Goal: Task Accomplishment & Management: Manage account settings

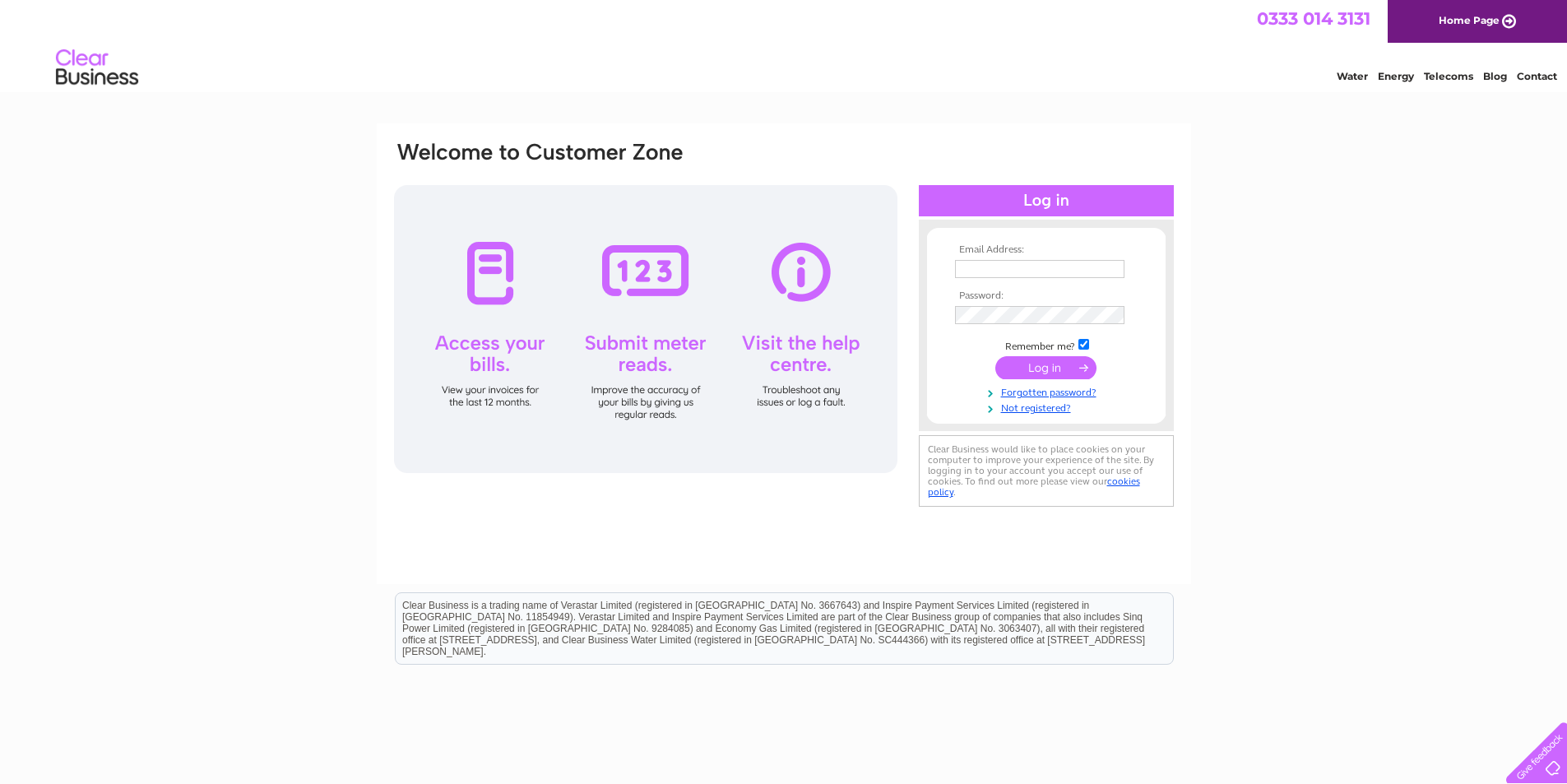
type input "[EMAIL_ADDRESS][DOMAIN_NAME]"
click at [1053, 365] on input "submit" at bounding box center [1046, 367] width 101 height 23
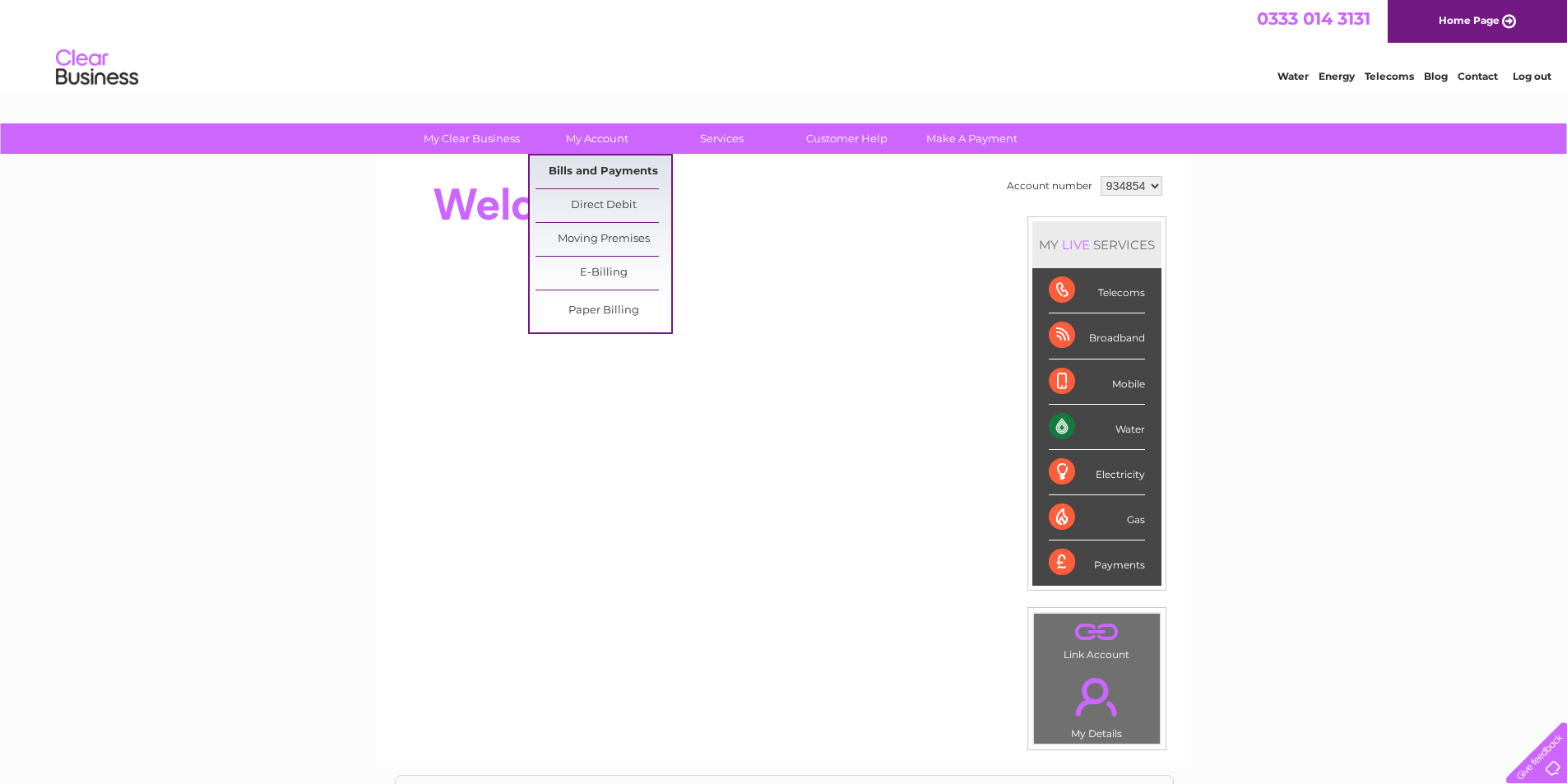
click at [596, 167] on link "Bills and Payments" at bounding box center [603, 171] width 136 height 33
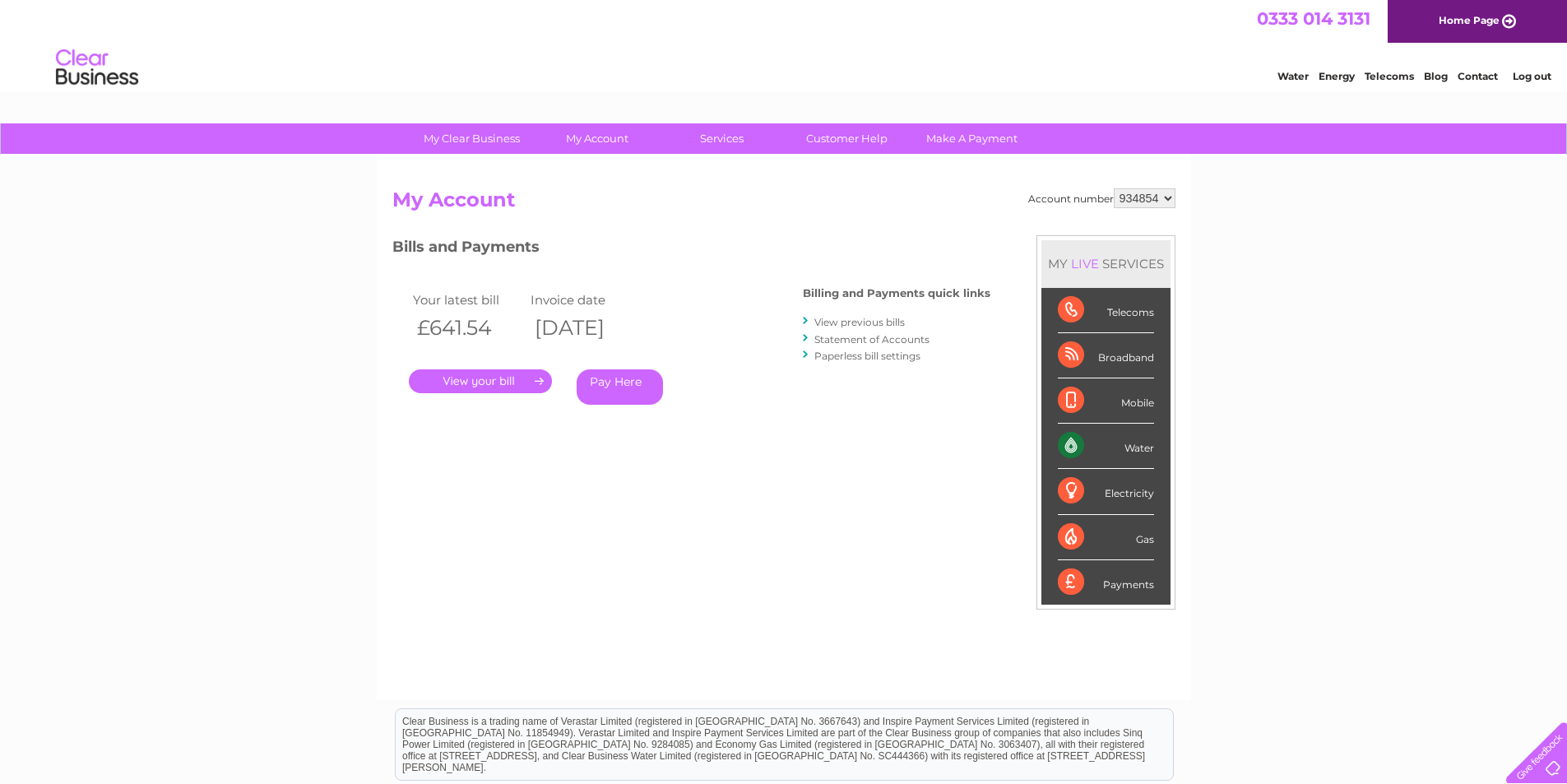
click at [496, 387] on link "." at bounding box center [480, 380] width 143 height 23
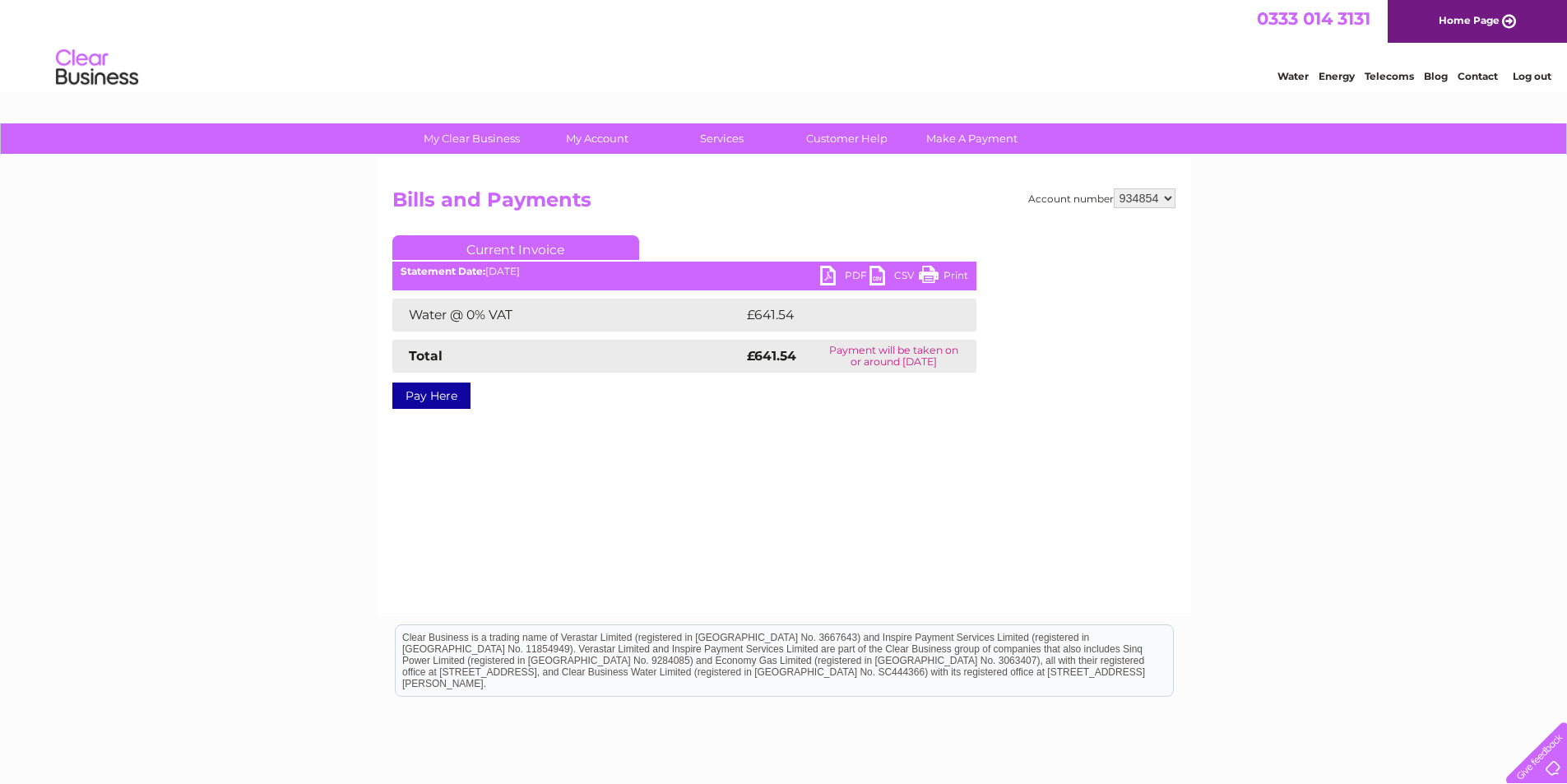
click at [827, 278] on link "PDF" at bounding box center [844, 277] width 50 height 23
click at [835, 269] on link "PDF" at bounding box center [844, 277] width 50 height 23
